Goal: Transaction & Acquisition: Purchase product/service

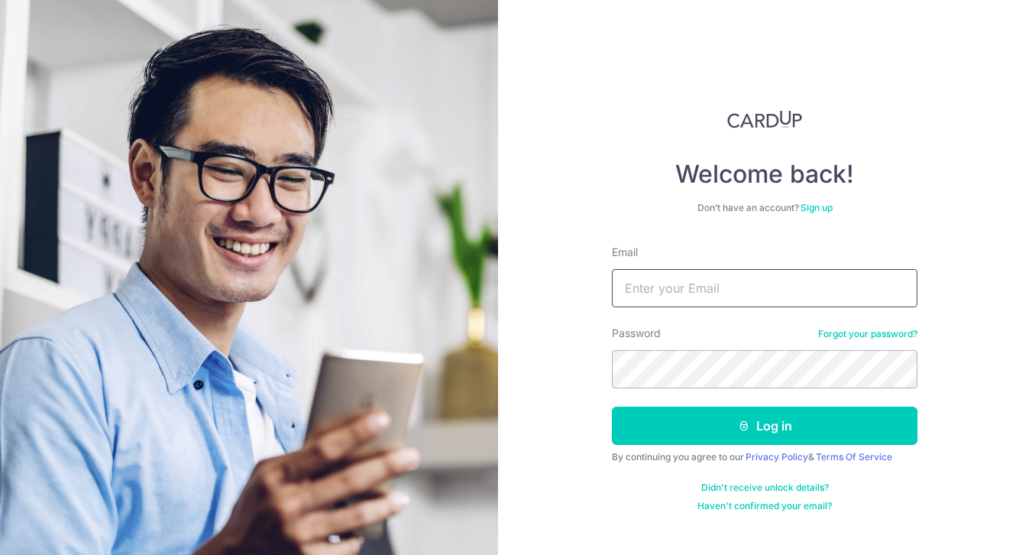
click at [695, 286] on input "Email" at bounding box center [765, 288] width 306 height 38
type input "david.ostereng@gmail.com"
click at [612, 407] on button "Log in" at bounding box center [765, 426] width 306 height 38
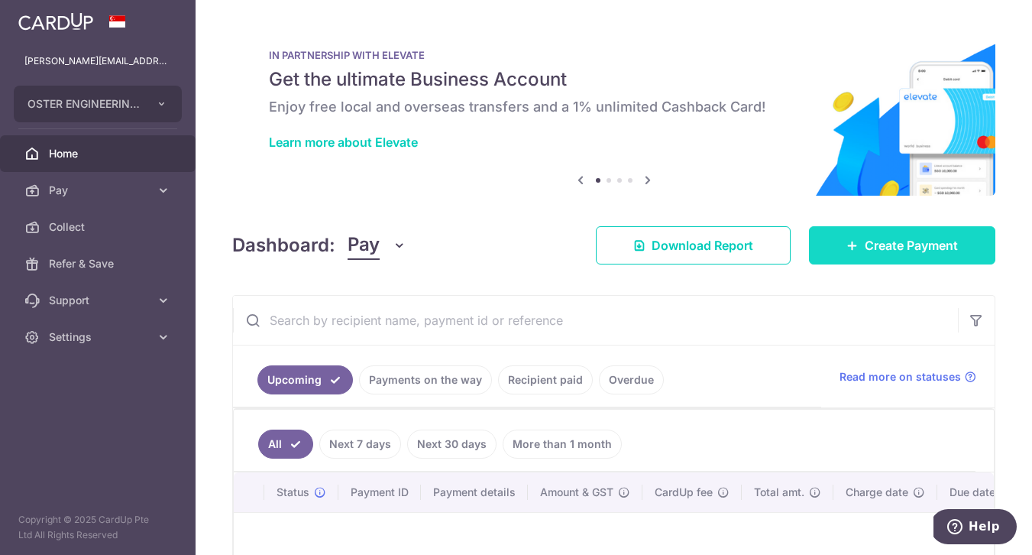
click at [901, 242] on span "Create Payment" at bounding box center [911, 245] width 93 height 18
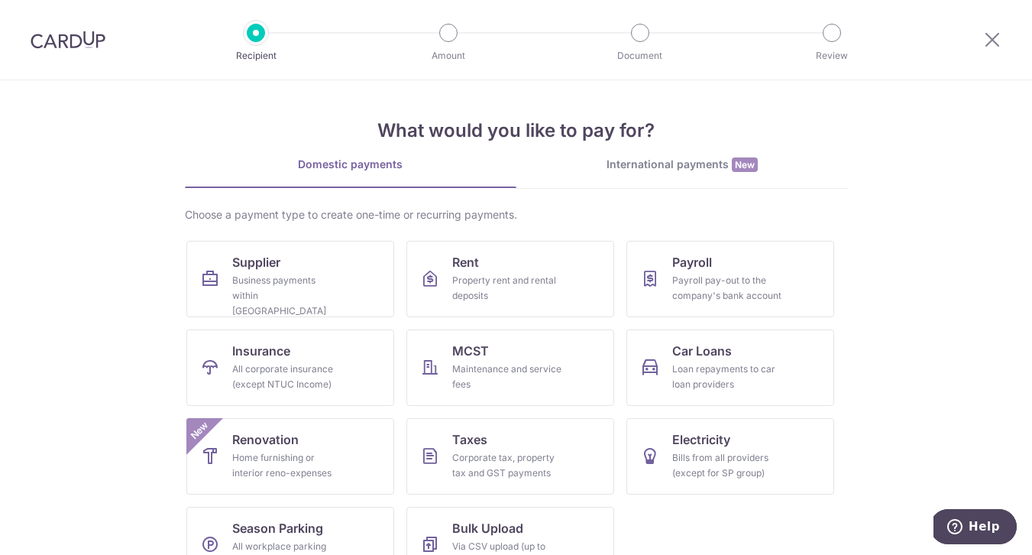
click at [684, 172] on div "International payments New" at bounding box center [683, 165] width 332 height 16
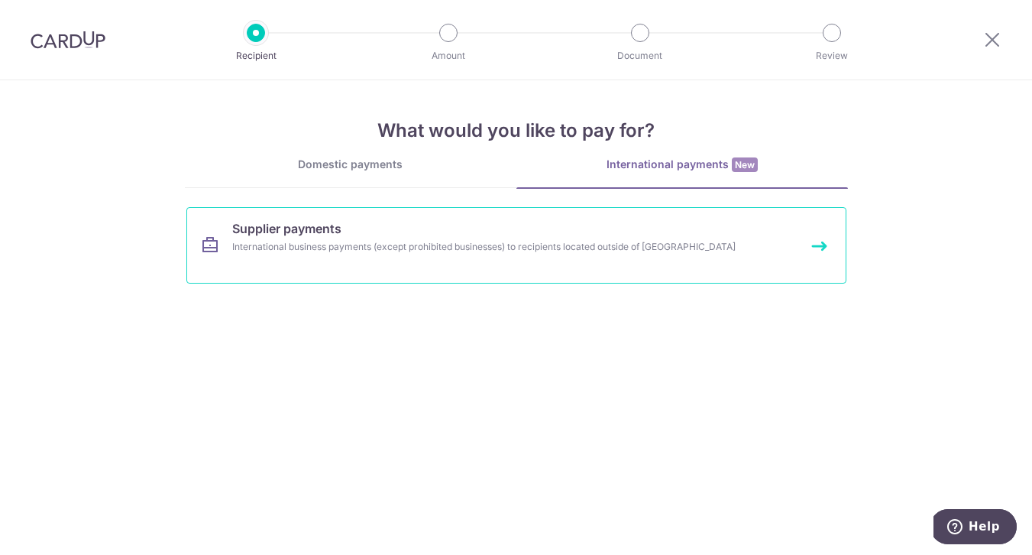
click at [430, 241] on div "International business payments (except prohibited businesses) to recipients lo…" at bounding box center [496, 246] width 528 height 15
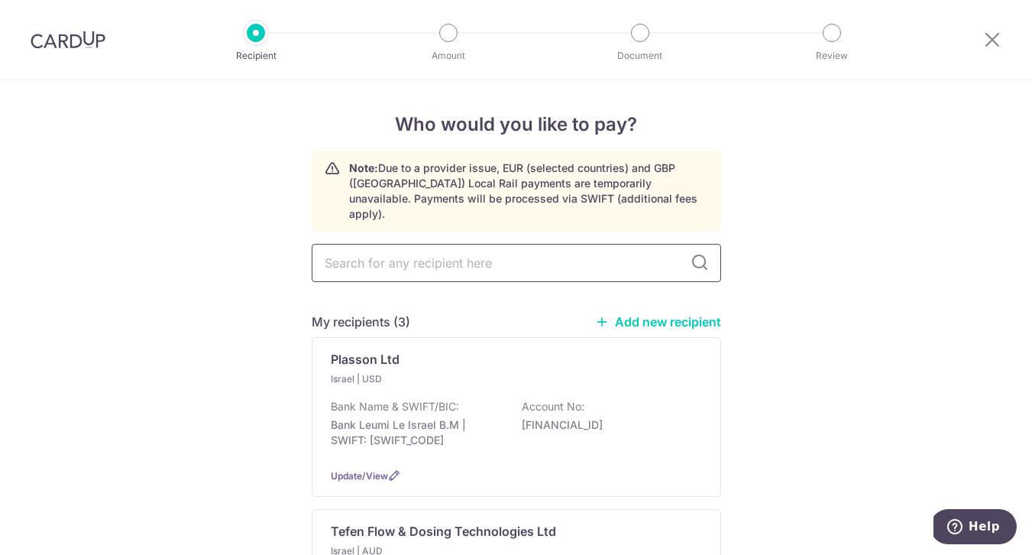
click at [564, 244] on input "text" at bounding box center [517, 263] width 410 height 38
click at [678, 314] on link "Add new recipient" at bounding box center [658, 321] width 126 height 15
select select
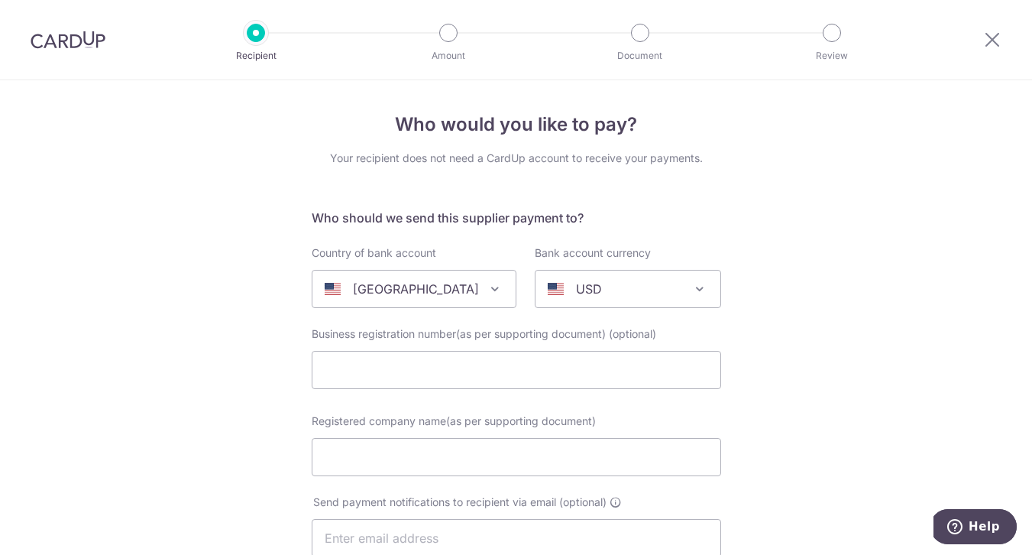
click at [448, 293] on div "United States" at bounding box center [402, 289] width 154 height 18
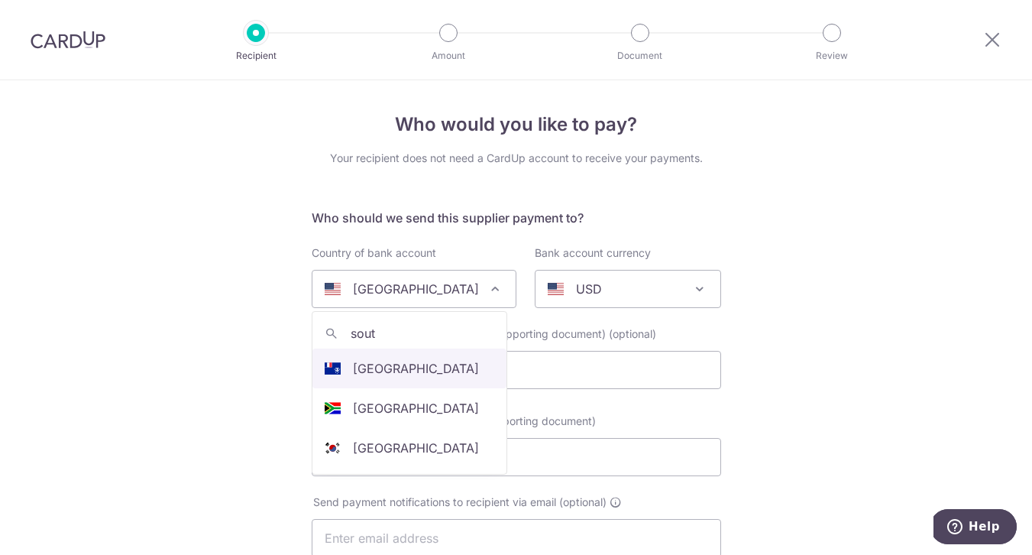
type input "south"
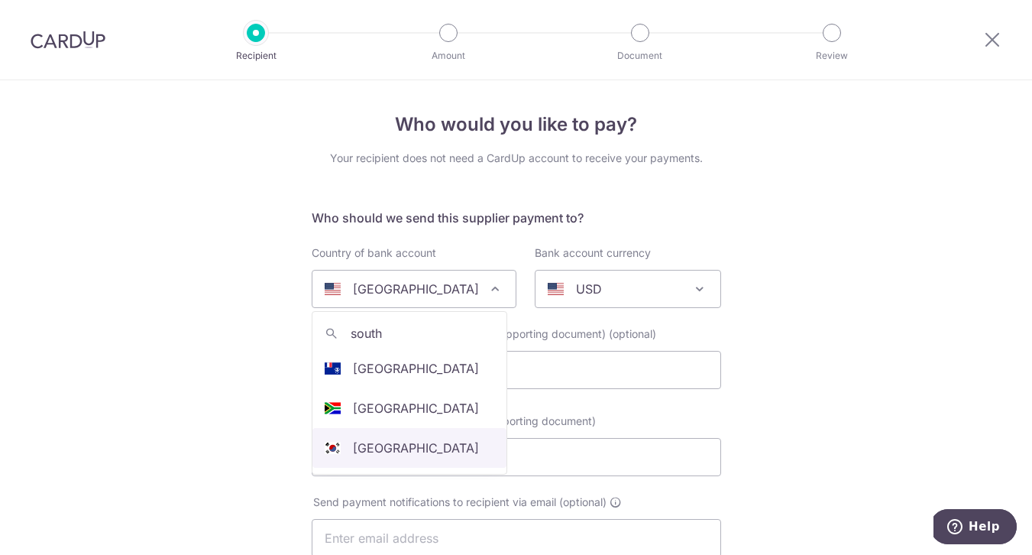
select select "122"
select select "South Korea"
select select
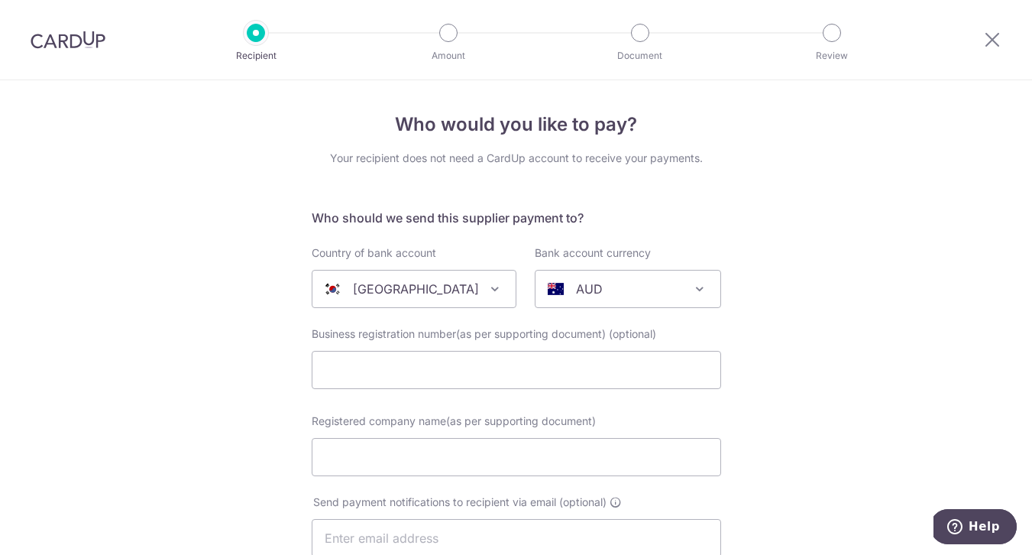
click at [603, 293] on div "AUD" at bounding box center [616, 289] width 136 height 18
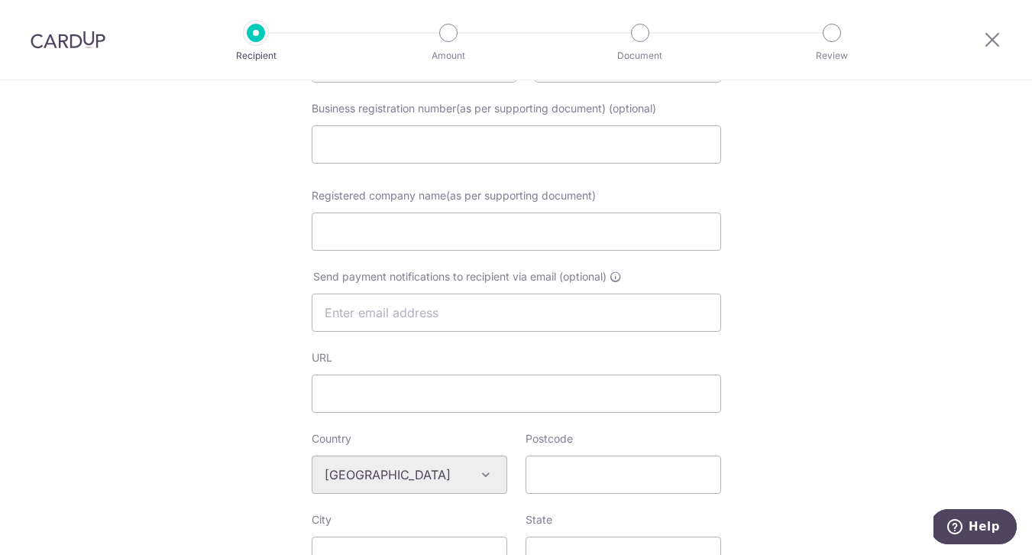
scroll to position [235, 0]
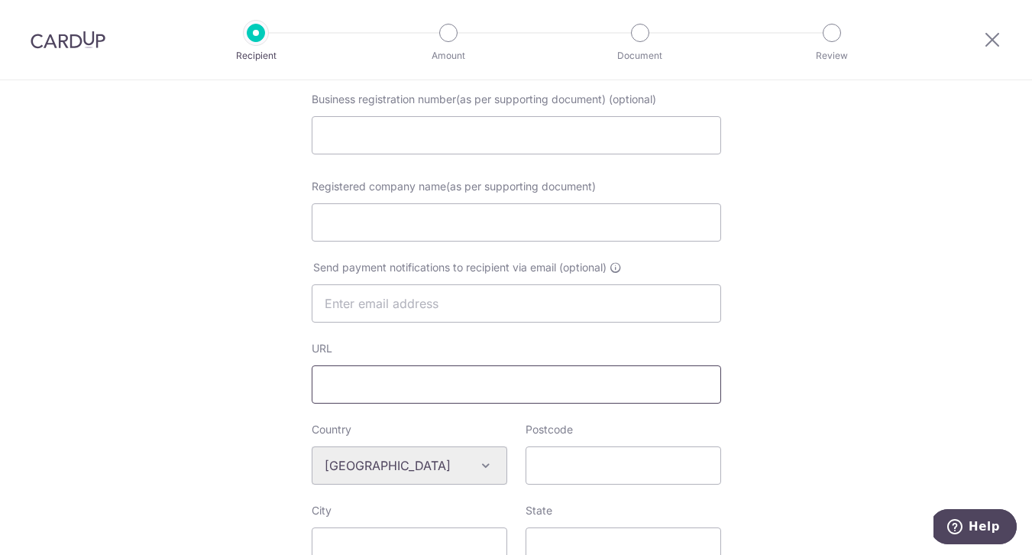
click at [672, 382] on input "URL" at bounding box center [517, 384] width 410 height 38
paste input "http://sglok.com/main/index.html"
type input "http://sglok.com/main/index.html"
click at [558, 463] on input "Postcode" at bounding box center [624, 465] width 196 height 38
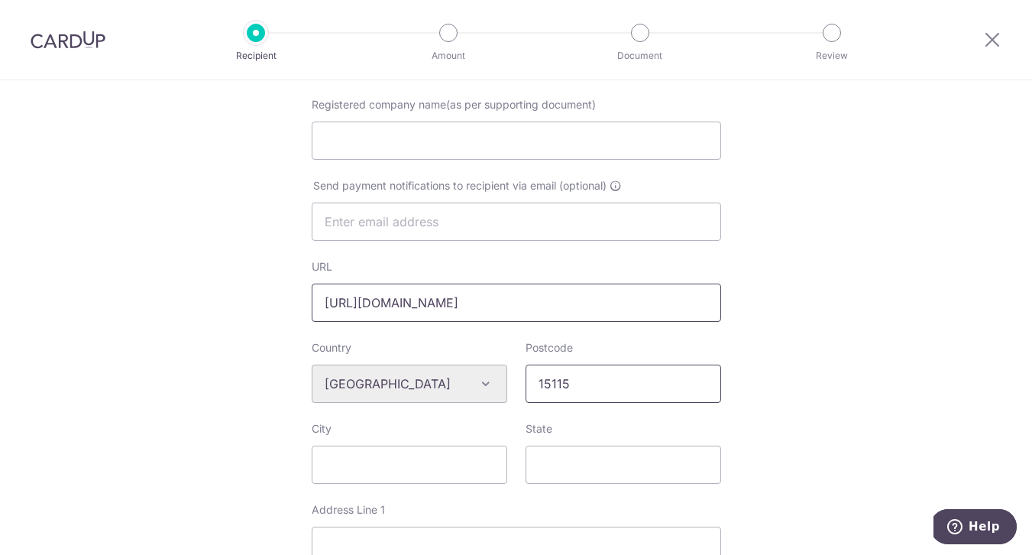
scroll to position [321, 0]
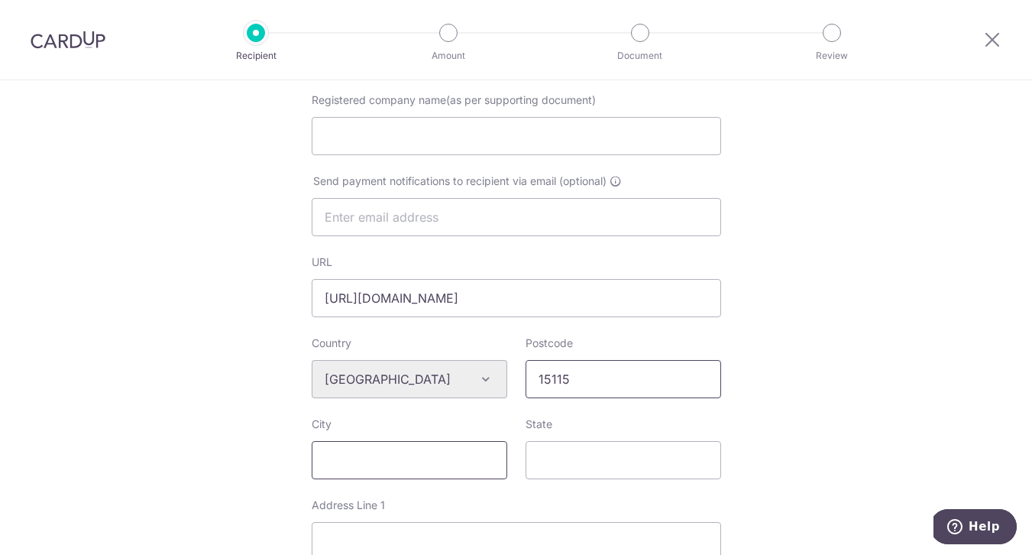
type input "15115"
click at [430, 447] on input "City" at bounding box center [410, 460] width 196 height 38
paste input "Bucheon-si, Gyeonggi-do"
click at [479, 464] on input "Bucheon-si, Gyeonggi-do" at bounding box center [410, 460] width 196 height 38
drag, startPoint x: 477, startPoint y: 459, endPoint x: 400, endPoint y: 461, distance: 77.2
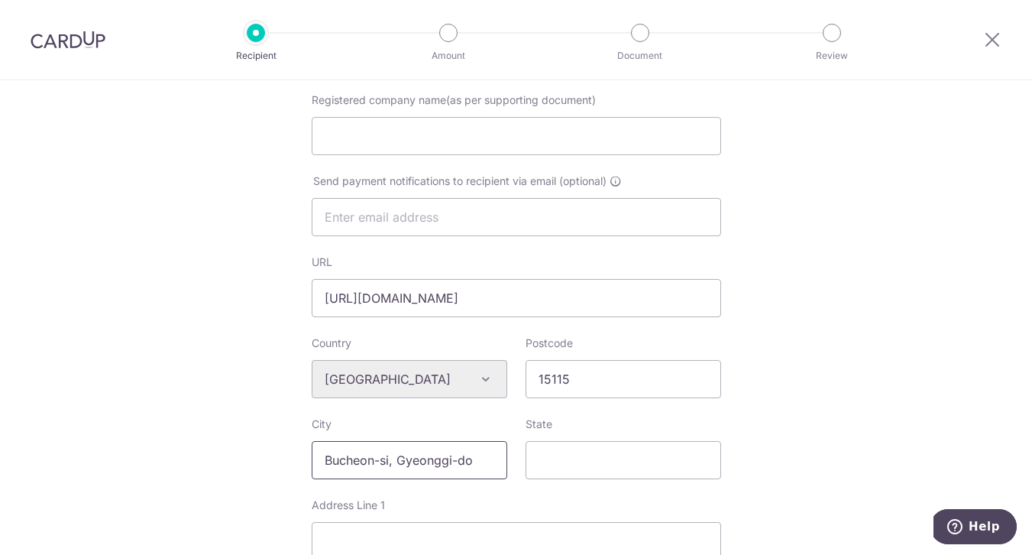
click at [400, 461] on input "Bucheon-si, Gyeonggi-do" at bounding box center [410, 460] width 196 height 38
type input "Bucheon-si,"
click at [569, 445] on input "State" at bounding box center [624, 460] width 196 height 38
paste input "Gyeonggi-do"
type input "Gyeonggi-do"
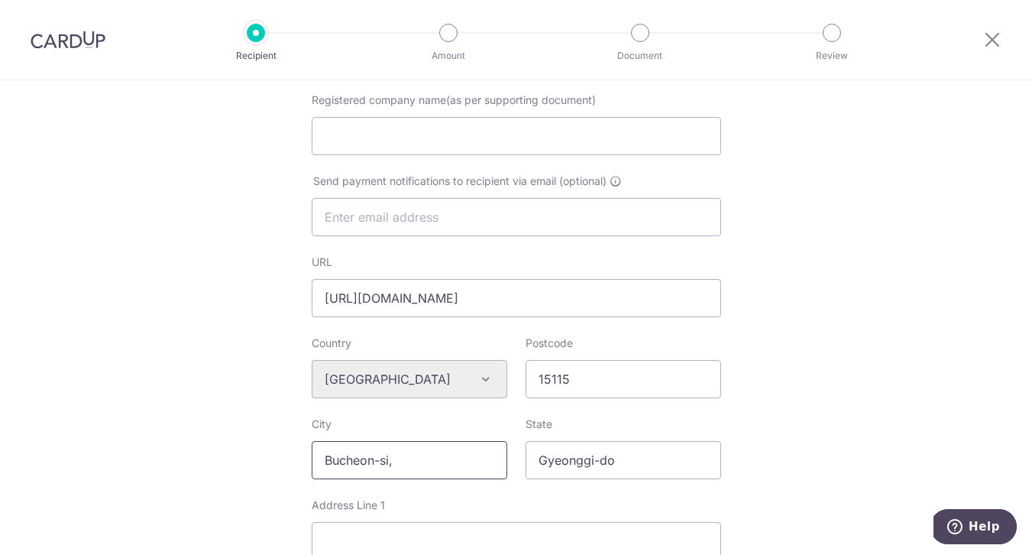
click at [408, 465] on input "Bucheon-si," at bounding box center [410, 460] width 196 height 38
type input "Bucheon-si"
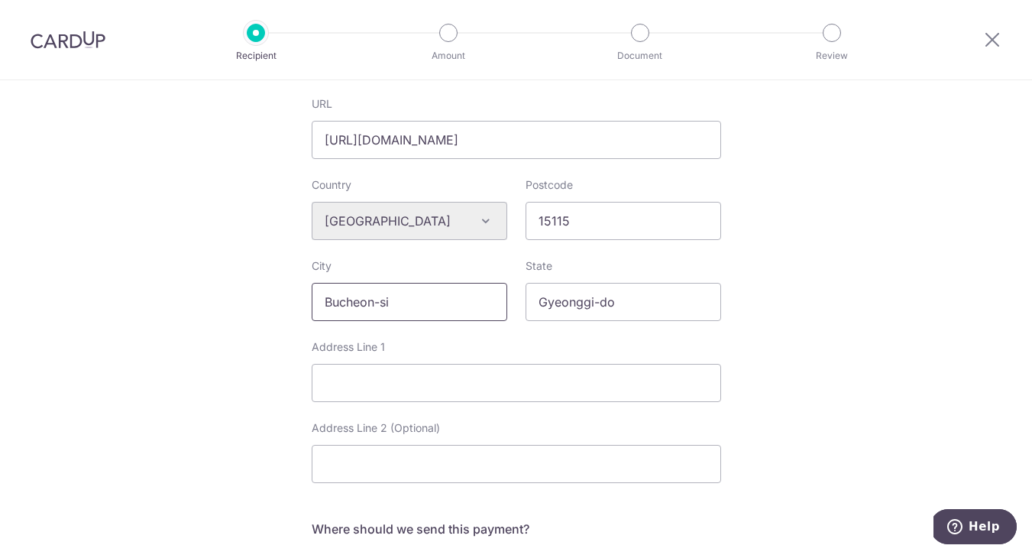
scroll to position [492, 0]
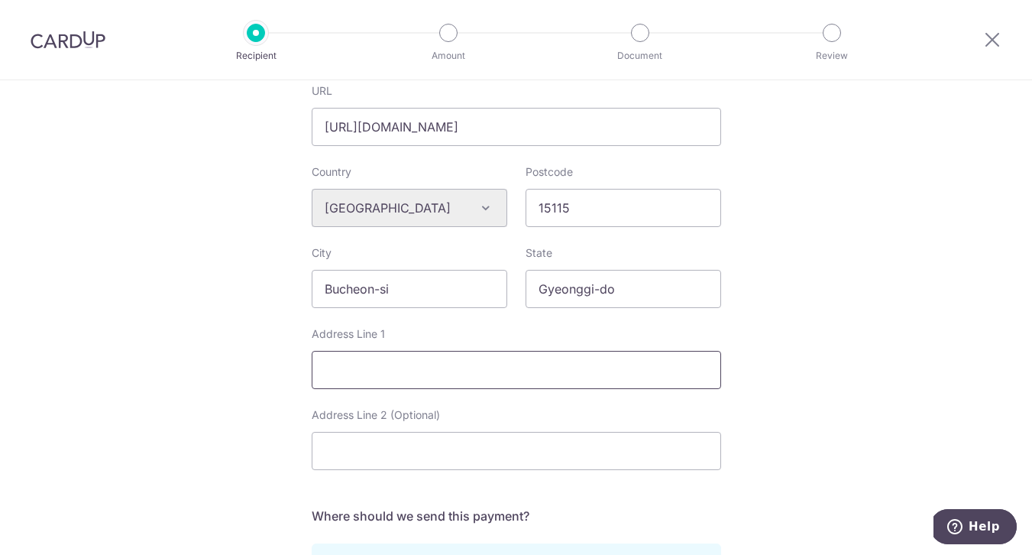
click at [456, 379] on input "Address Line 1" at bounding box center [517, 370] width 410 height 38
paste input "3Ba 510,"
paste input "101, Mayu-ro 20beon-gil,"
paste input "Siheung-si, Gyeonggi-do, Republic of Korea"
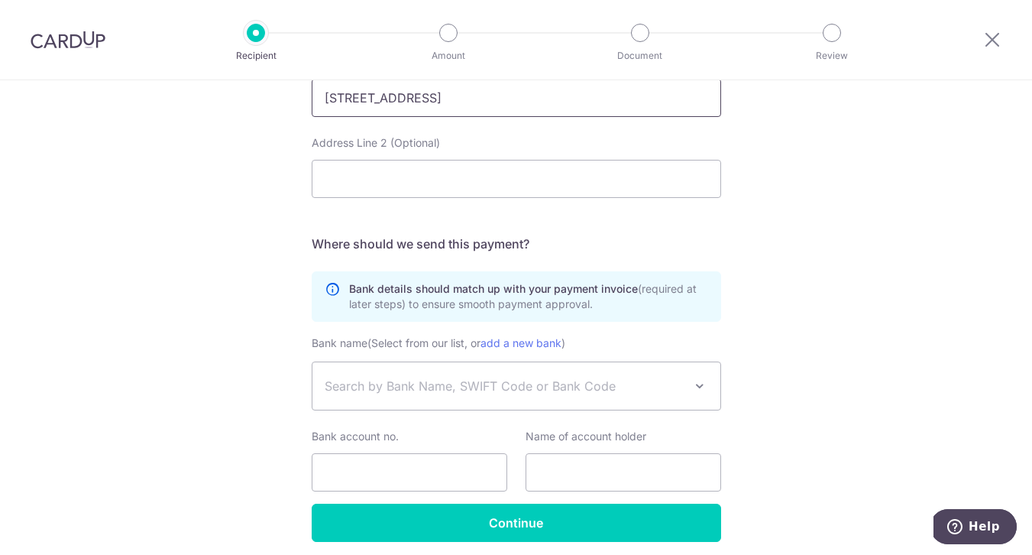
scroll to position [823, 0]
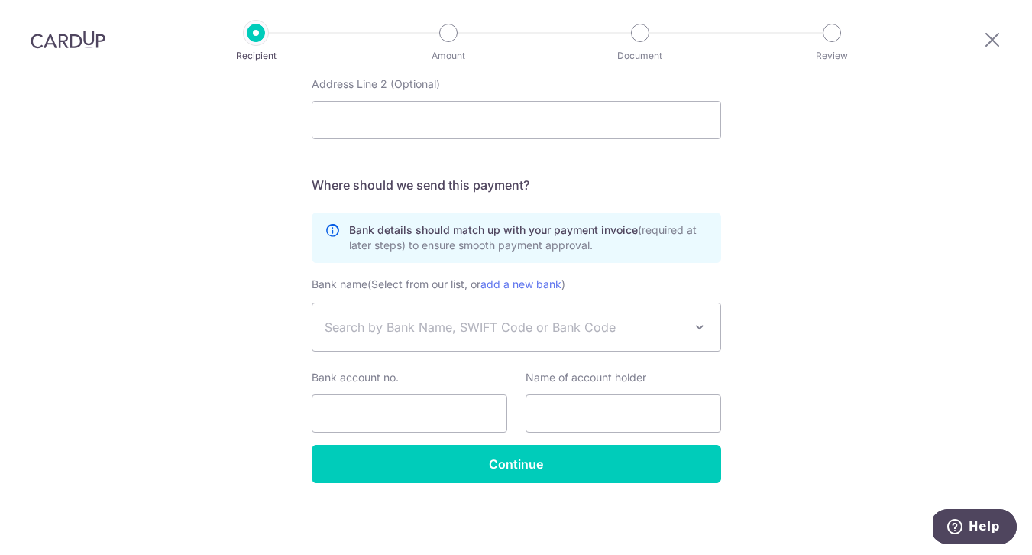
type input "3Ba 510, 101, Mayu-ro 20beon-gil, Siheung-si, Gyeonggi-do, Republic of Korea"
click at [520, 321] on span "Search by Bank Name, SWIFT Code or Bank Code" at bounding box center [504, 327] width 359 height 18
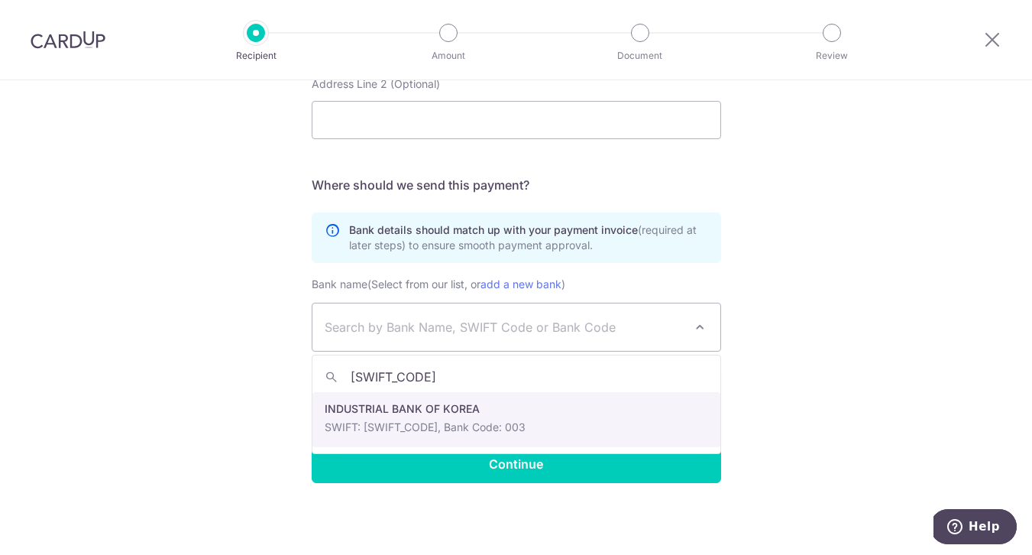
type input "IBKOKRSEXXX"
select select "326"
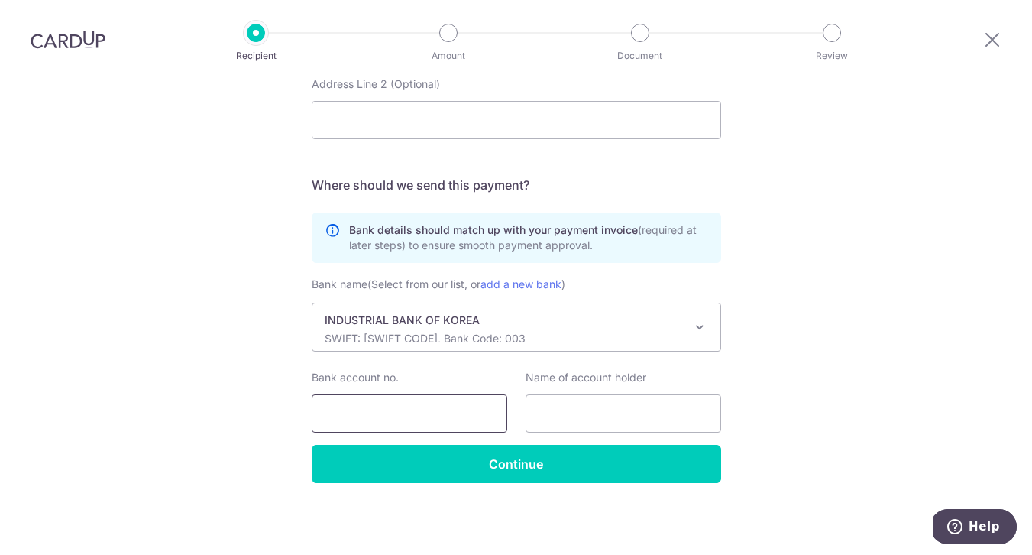
click at [400, 406] on input "Bank account no." at bounding box center [410, 413] width 196 height 38
paste input "378-164571-56-00019"
click at [417, 413] on input "378-164571-56-00019" at bounding box center [410, 413] width 196 height 38
type input "3781645715600019"
click at [550, 419] on input "text" at bounding box center [624, 413] width 196 height 38
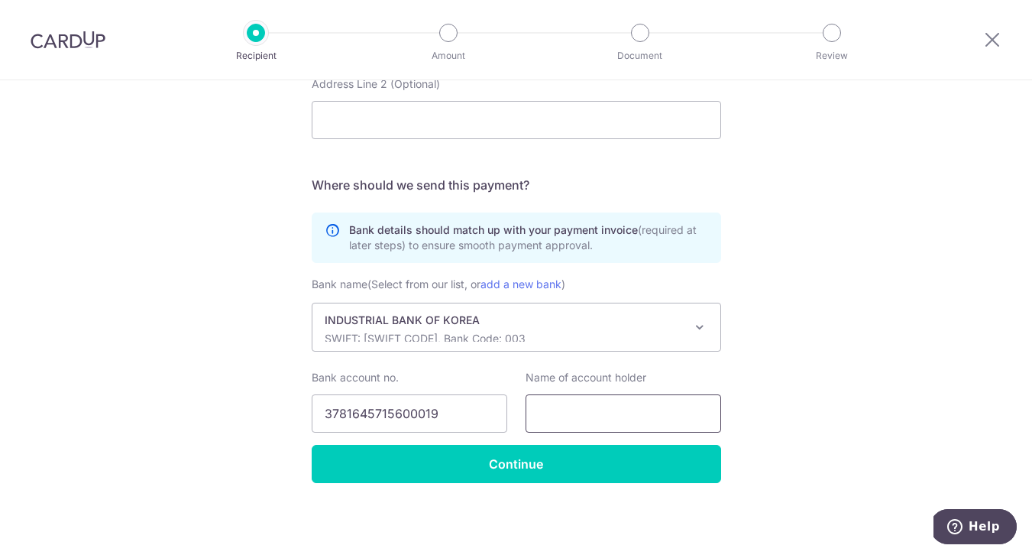
paste input "Samwongreen Corporation"
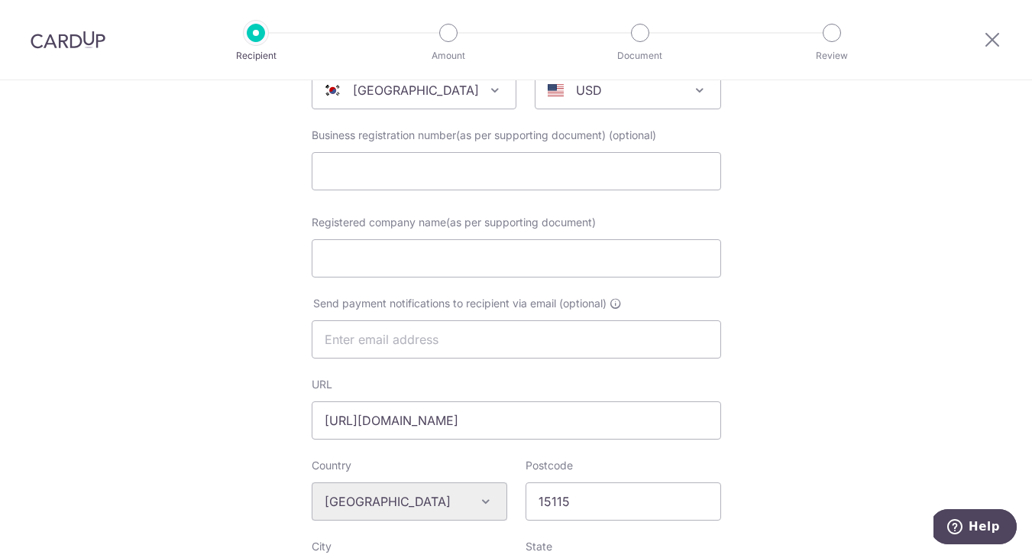
scroll to position [191, 0]
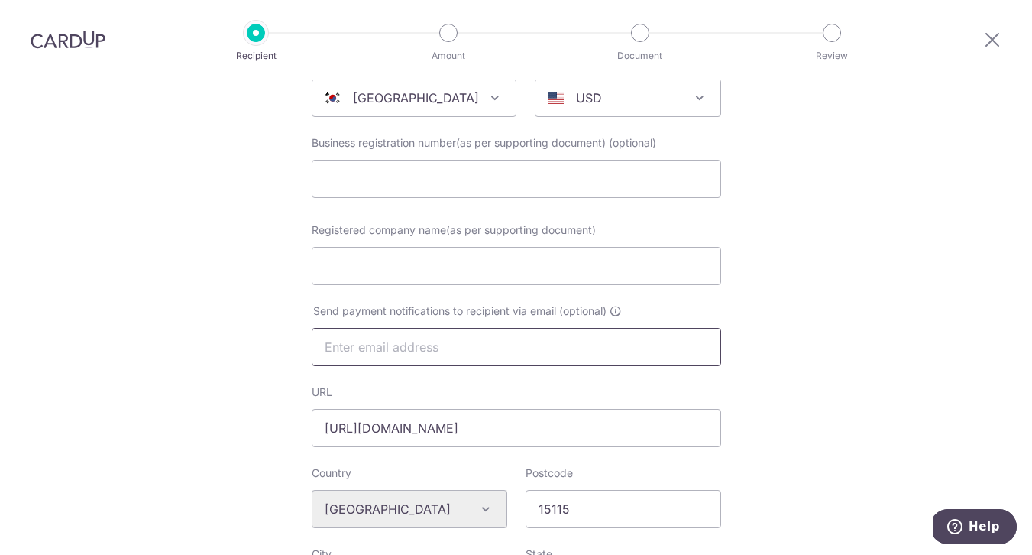
type input "Samwongreen Corporation"
click at [577, 348] on input "text" at bounding box center [517, 347] width 410 height 38
paste input "clubbob@naver.com"
type input "clubbob@naver.com"
click at [643, 266] on input "Registered company name(as per supporting document)" at bounding box center [517, 266] width 410 height 38
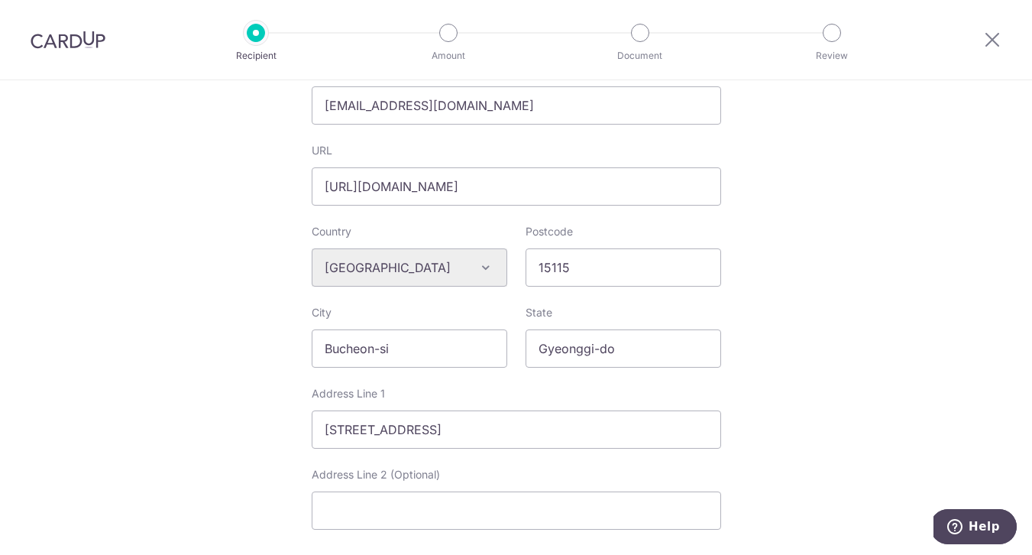
scroll to position [0, 0]
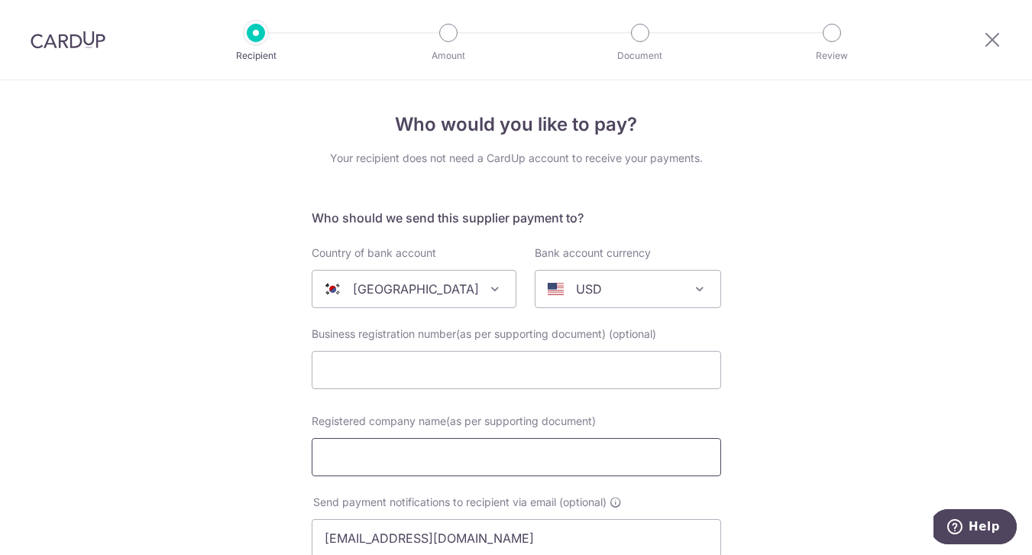
paste input "Samwongreen Corporation"
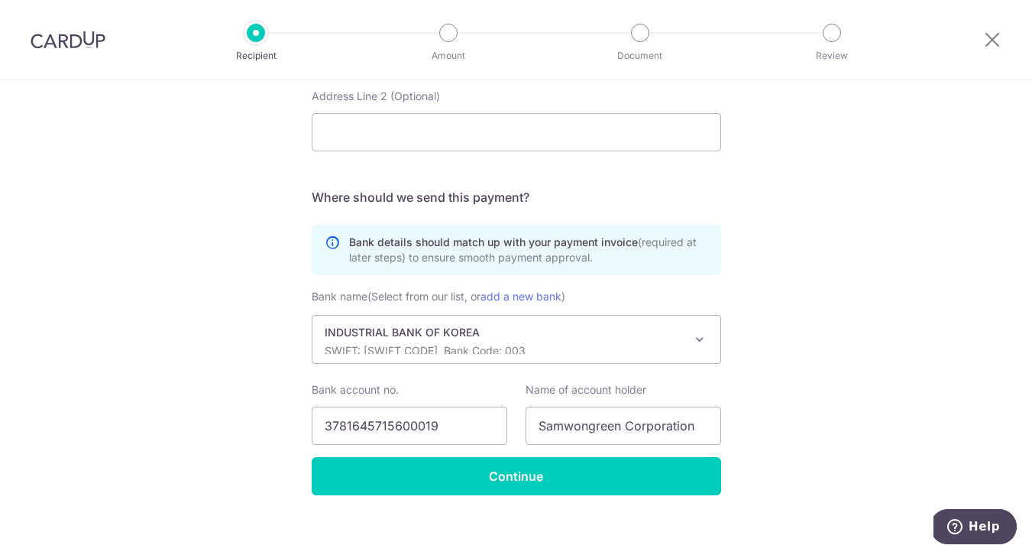
scroll to position [823, 0]
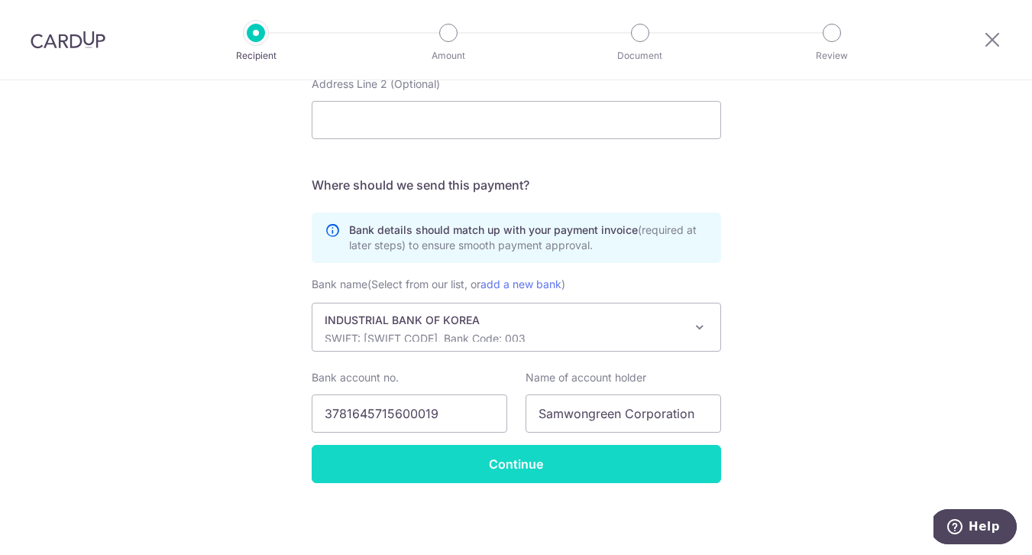
type input "Samwongreen Corporation"
click at [633, 454] on input "Continue" at bounding box center [517, 464] width 410 height 38
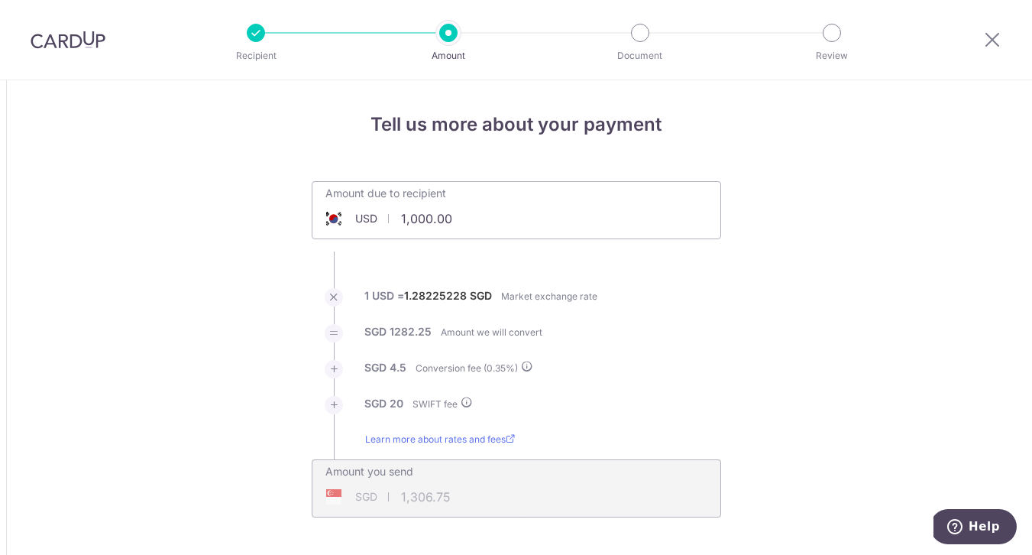
click at [454, 226] on input "1,000.00" at bounding box center [431, 218] width 236 height 35
type input "7,925.20"
type input "10,217.57"
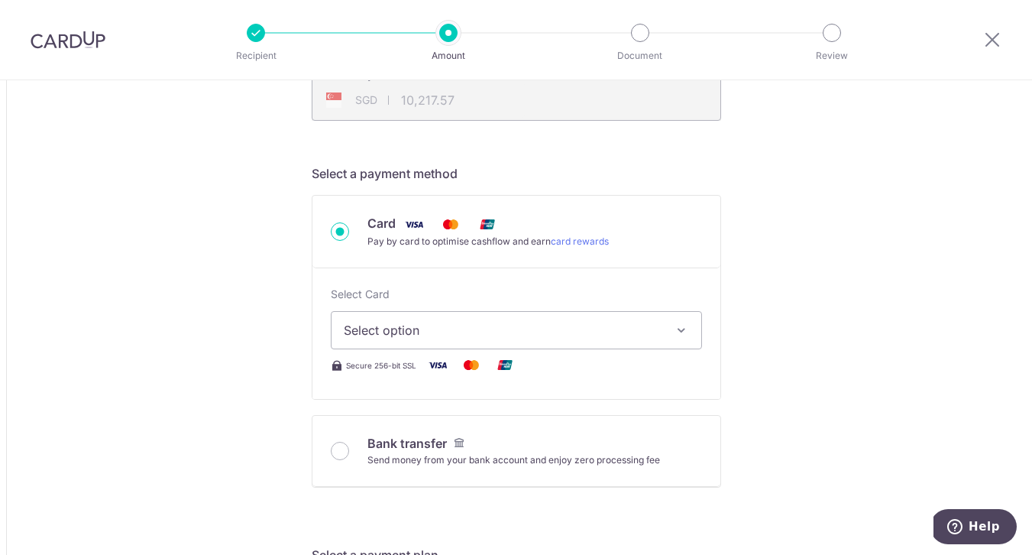
scroll to position [398, 0]
click at [671, 334] on button "Select option" at bounding box center [516, 328] width 371 height 38
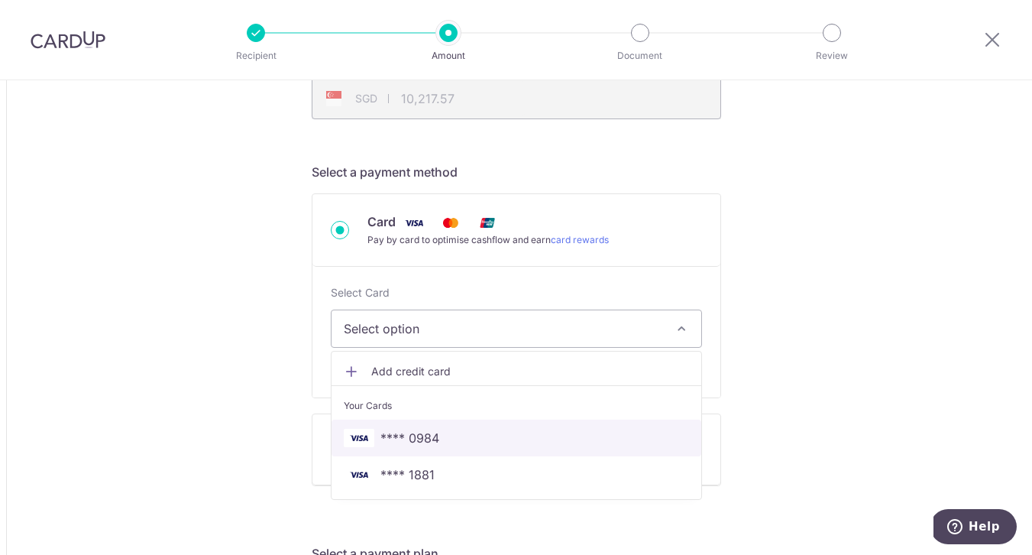
click at [456, 436] on span "**** 0984" at bounding box center [516, 438] width 345 height 18
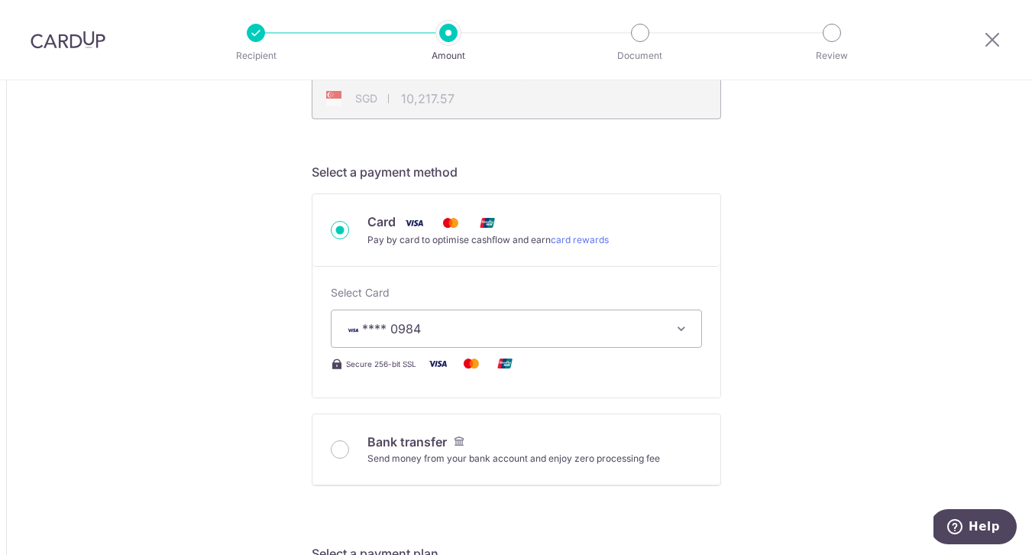
type input "7,925.20"
type input "10,218.23"
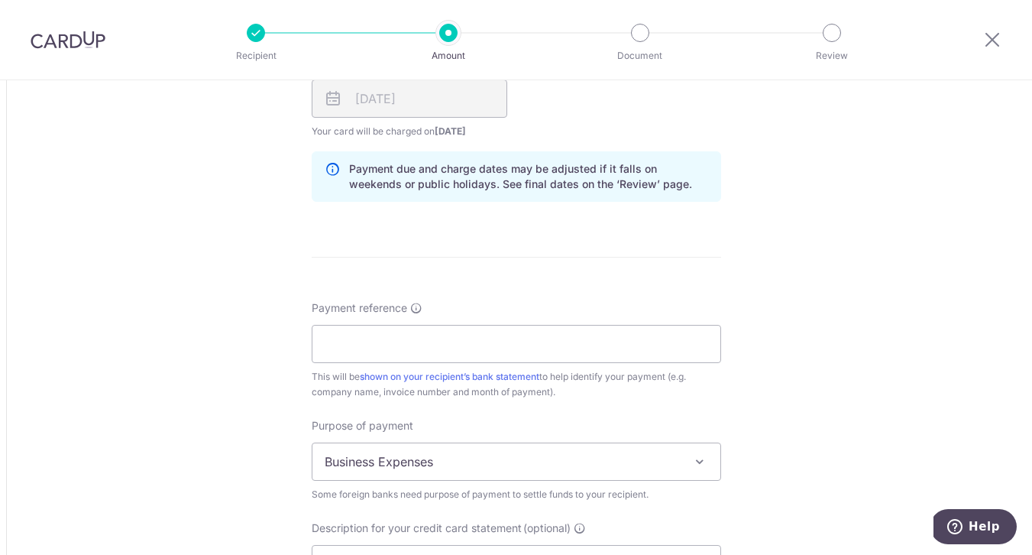
scroll to position [1182, 0]
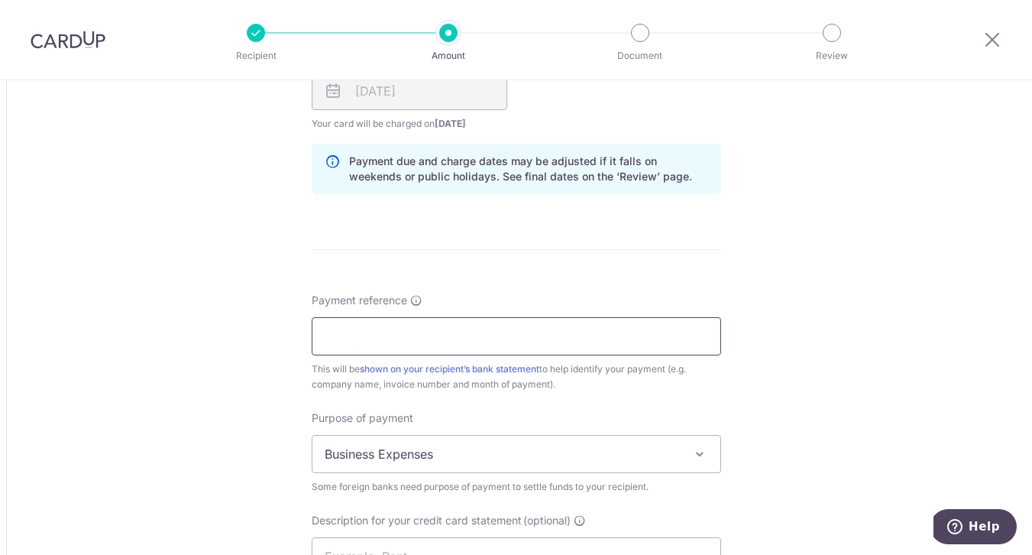
click at [410, 349] on input "Payment reference" at bounding box center [517, 336] width 410 height 38
paste input "SGLOK-250812-1"
type input "SGLOK-250812-1"
click at [705, 463] on span "Business Expenses" at bounding box center [517, 454] width 408 height 37
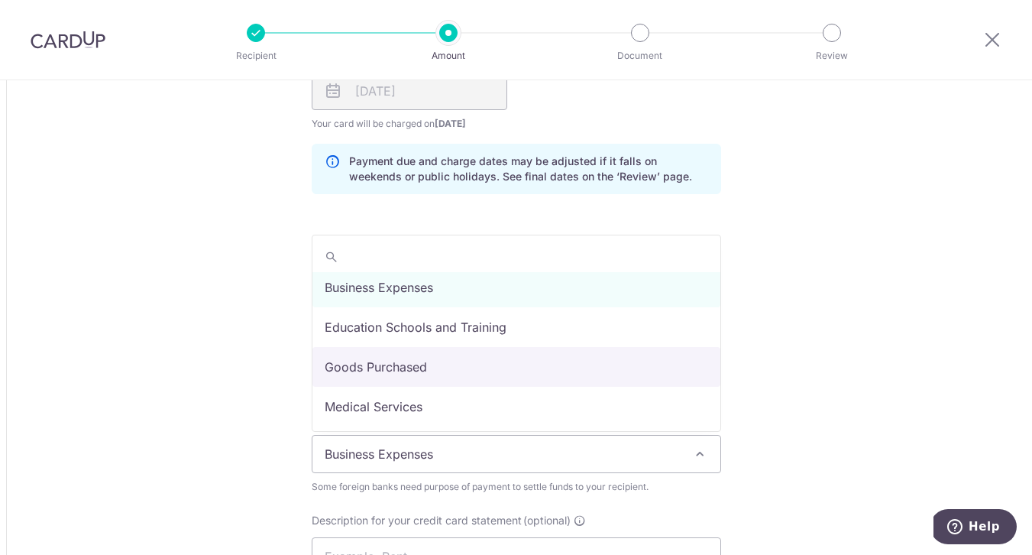
scroll to position [0, 0]
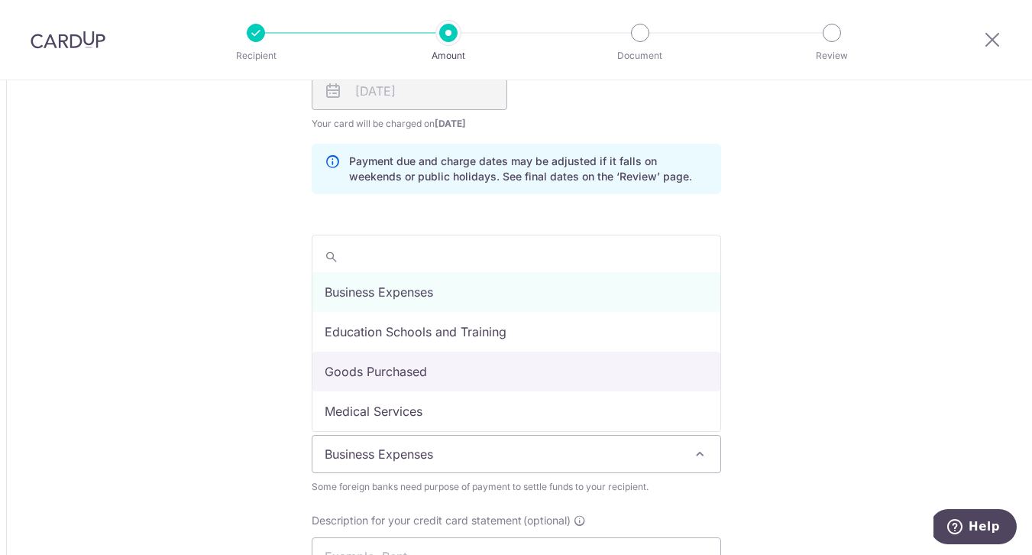
select select "Goods Purchased"
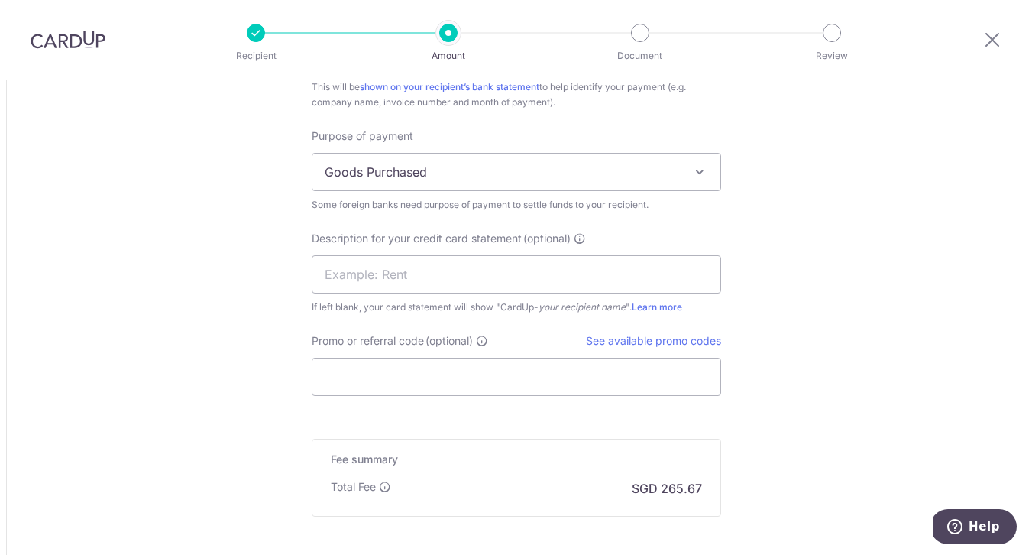
scroll to position [1466, 0]
click at [675, 284] on input "text" at bounding box center [517, 272] width 410 height 38
type input "Samwonggreen"
click at [594, 348] on div "Promo or referral code (optional) See available promo codes The discounted fee …" at bounding box center [517, 362] width 410 height 63
click at [604, 338] on link "See available promo codes" at bounding box center [653, 338] width 135 height 13
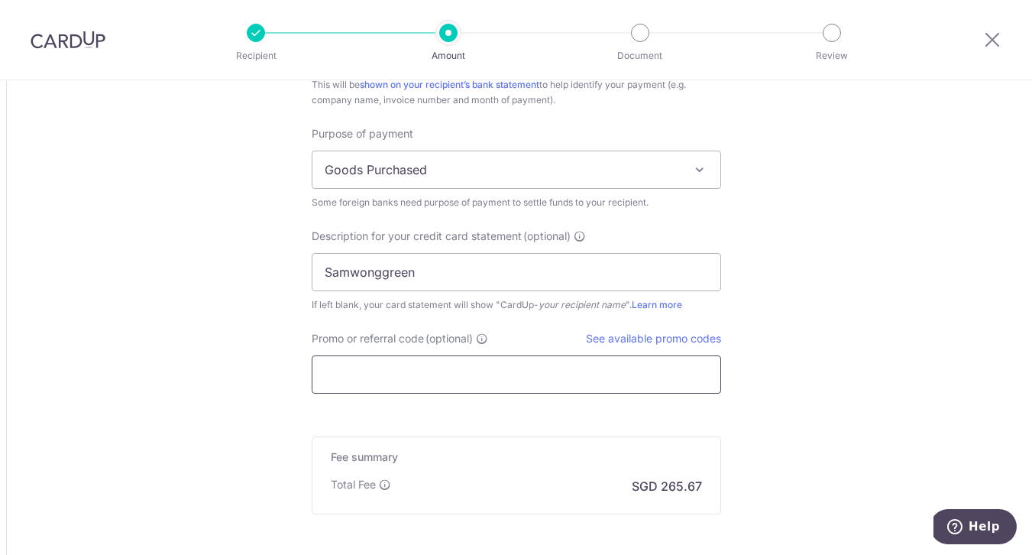
click at [338, 371] on input "Promo or referral code (optional)" at bounding box center [517, 374] width 410 height 38
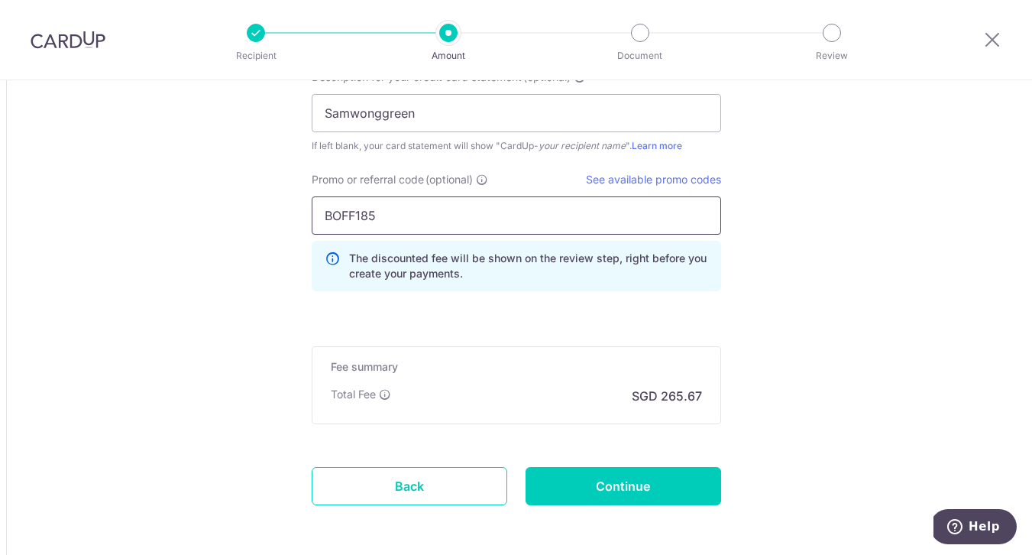
scroll to position [1690, 0]
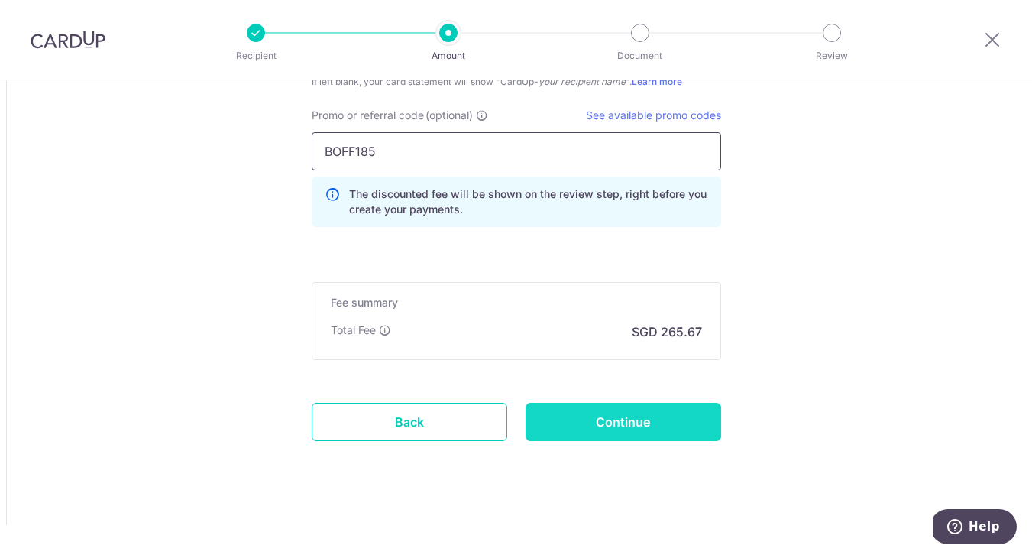
type input "BOFF185"
click at [664, 414] on input "Continue" at bounding box center [624, 422] width 196 height 38
type input "Create Schedule"
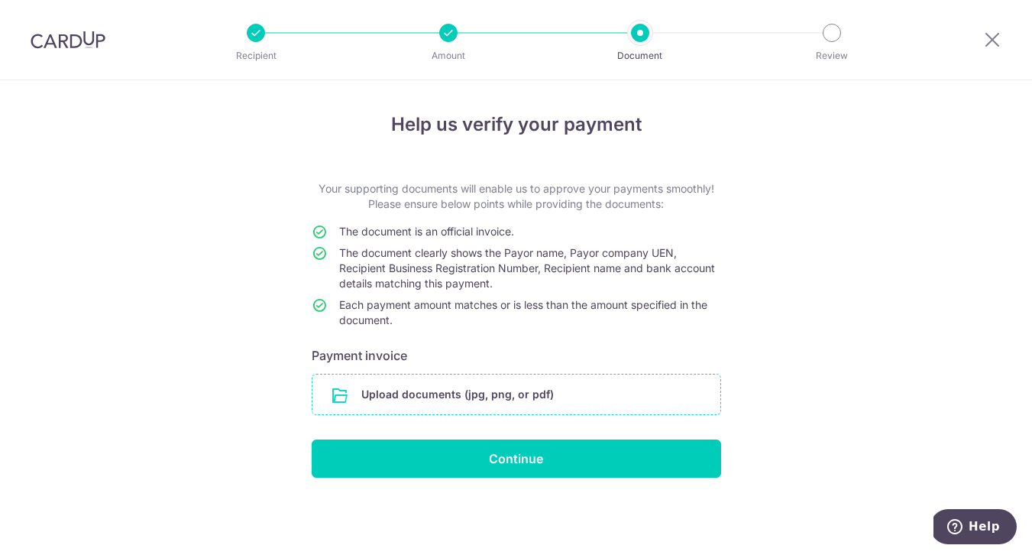
click at [428, 400] on input "file" at bounding box center [517, 394] width 408 height 40
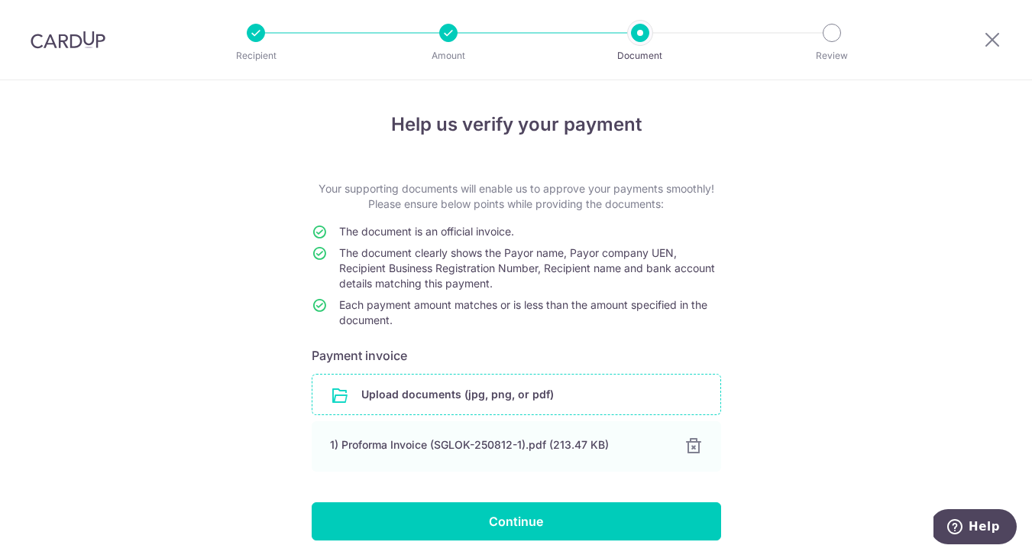
scroll to position [57, 0]
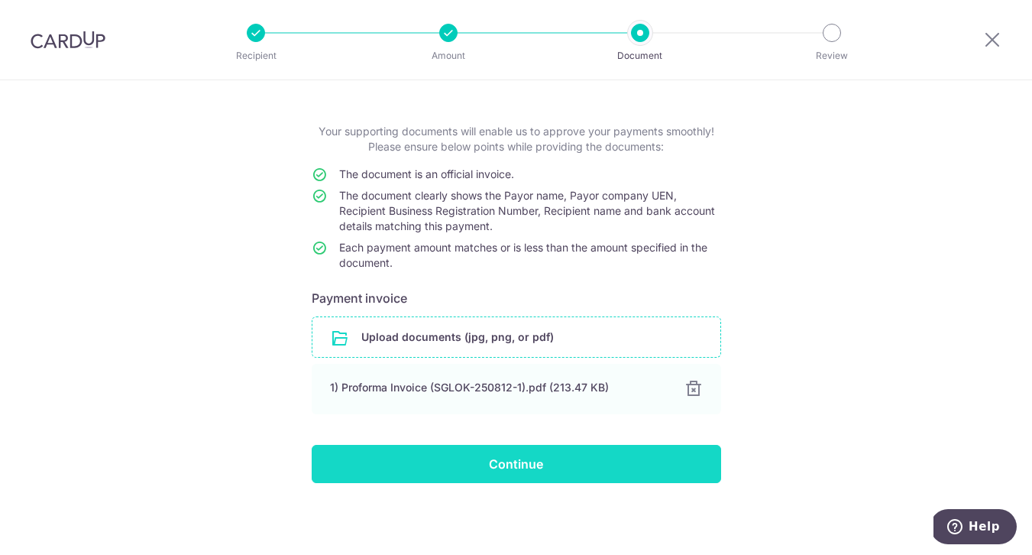
click at [625, 459] on input "Continue" at bounding box center [517, 464] width 410 height 38
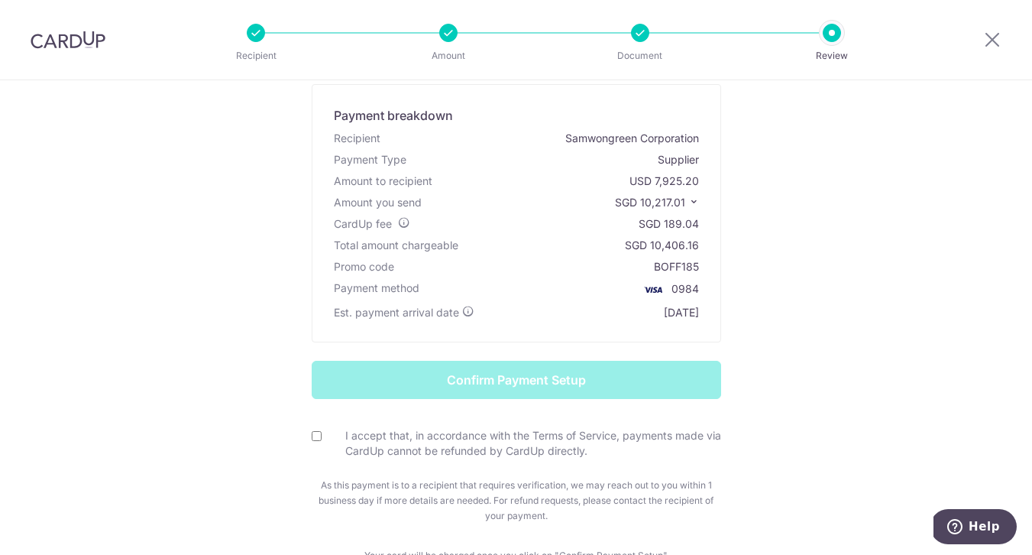
scroll to position [86, 0]
click at [322, 434] on div "I accept that, in accordance with the Terms of Service, payments made via CardU…" at bounding box center [517, 442] width 410 height 31
click at [319, 434] on input "I accept that, in accordance with the Terms of Service, payments made via CardU…" at bounding box center [317, 435] width 10 height 10
checkbox input "true"
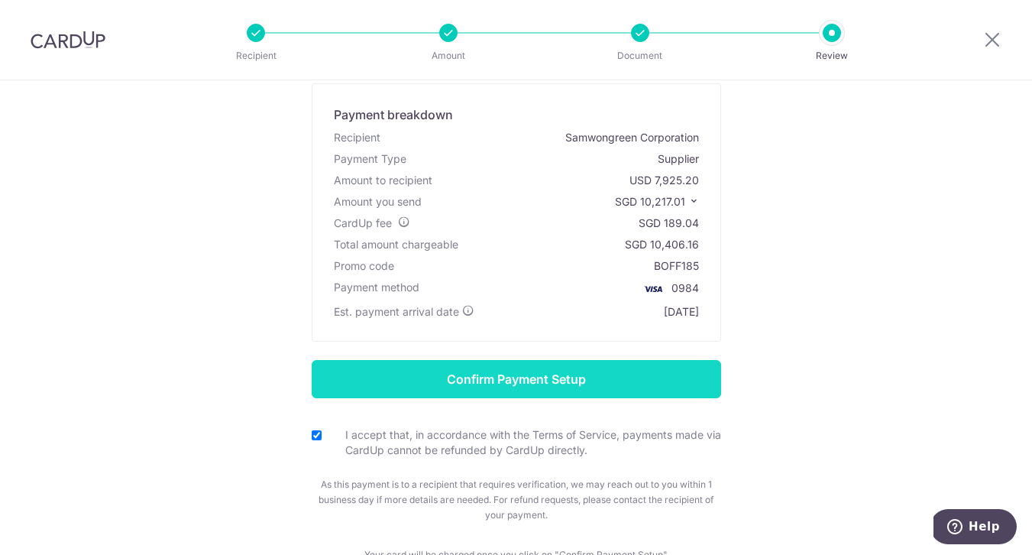
click at [503, 373] on input "Confirm Payment Setup" at bounding box center [517, 379] width 410 height 38
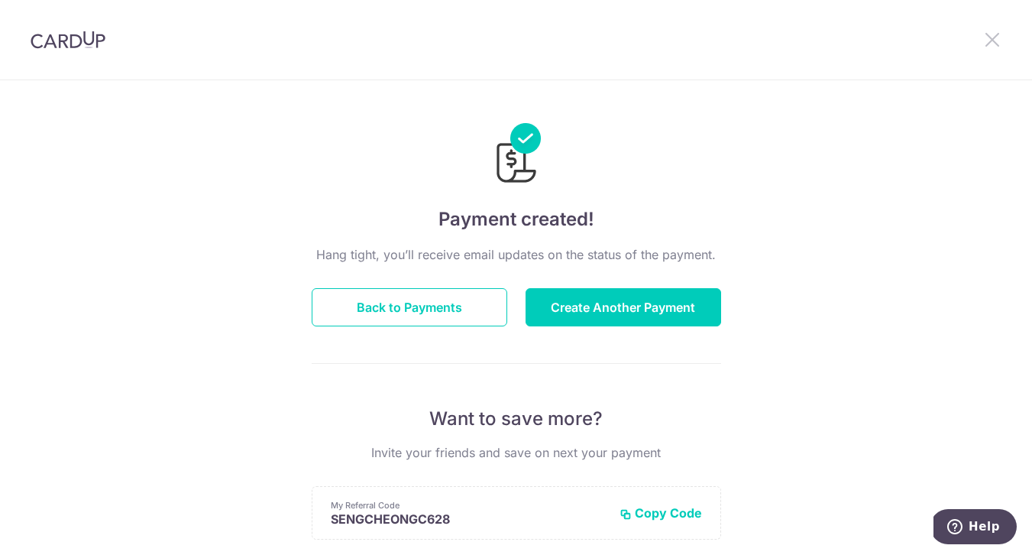
click at [997, 40] on icon at bounding box center [992, 39] width 18 height 19
